Goal: Information Seeking & Learning: Learn about a topic

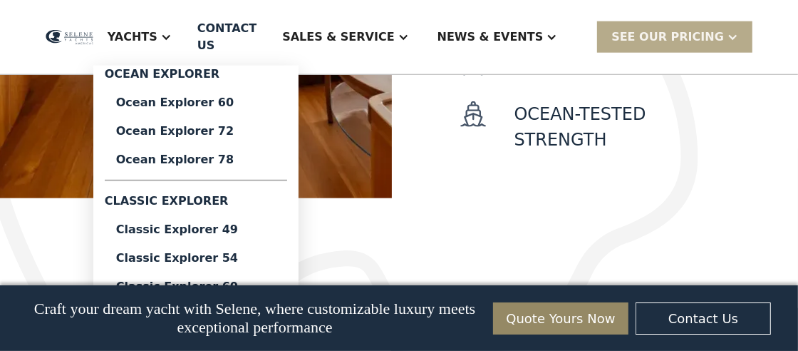
scroll to position [945, 0]
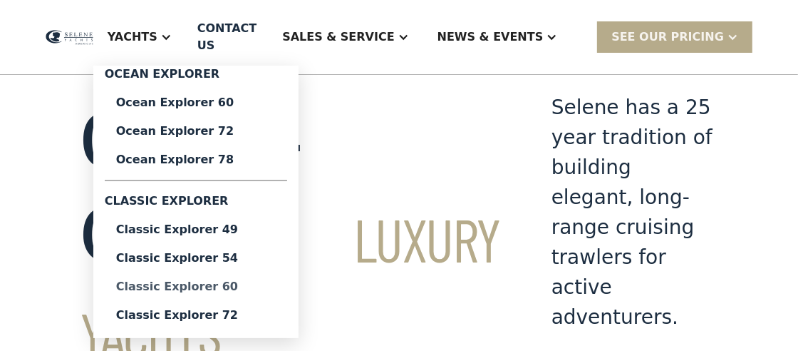
scroll to position [34, 0]
click at [157, 33] on div "Yachts" at bounding box center [133, 37] width 50 height 17
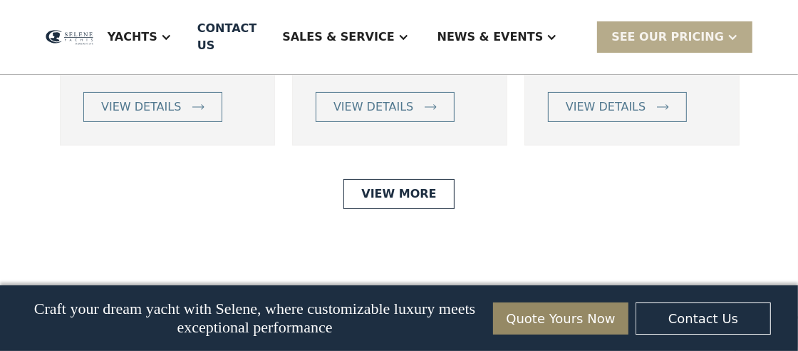
scroll to position [3521, 0]
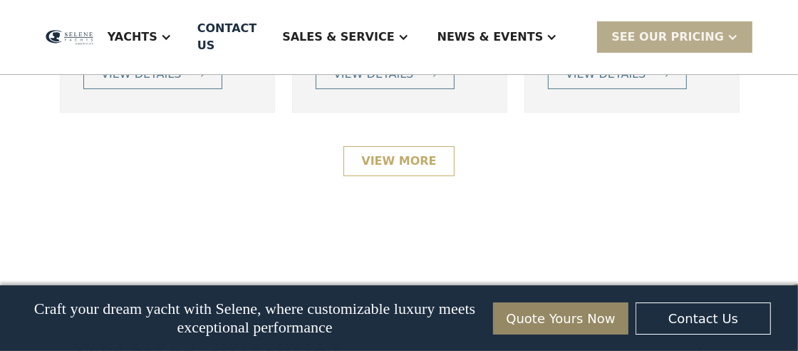
click at [403, 146] on link "View More" at bounding box center [398, 161] width 110 height 30
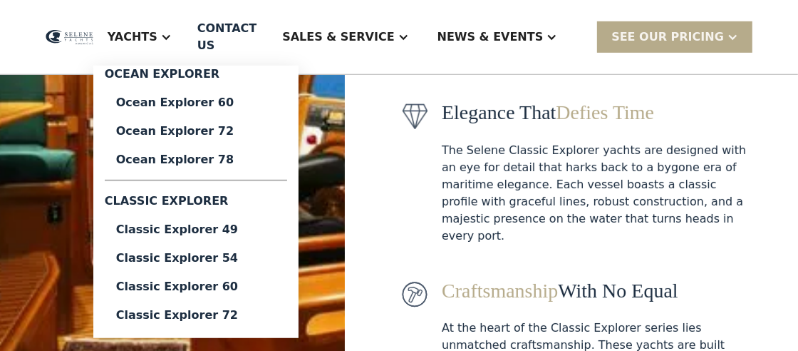
scroll to position [469, 0]
